Goal: Check status

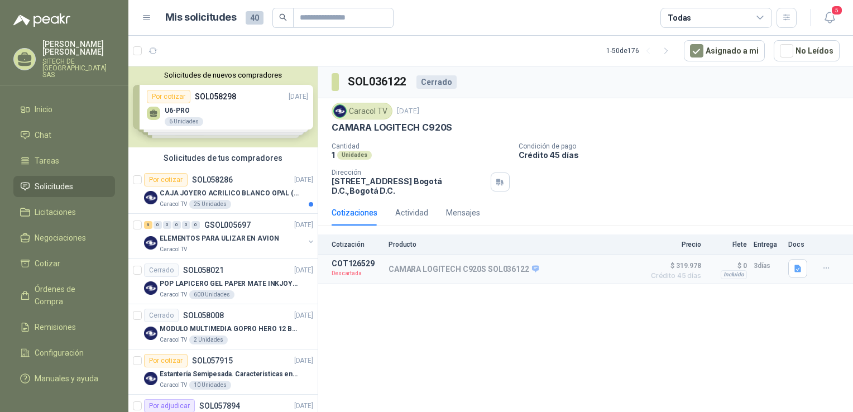
drag, startPoint x: 224, startPoint y: 228, endPoint x: 312, endPoint y: 102, distance: 153.4
